Goal: Navigation & Orientation: Go to known website

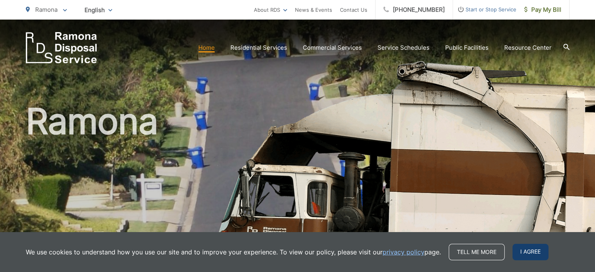
click at [529, 250] on span "I agree" at bounding box center [530, 252] width 36 height 16
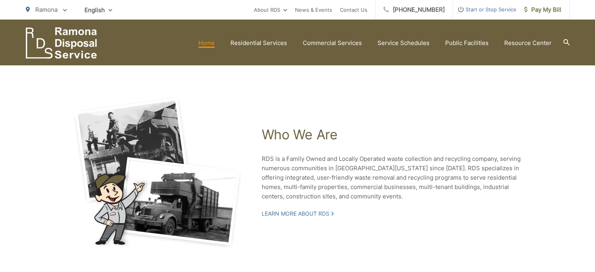
scroll to position [1754, 0]
